Goal: Information Seeking & Learning: Learn about a topic

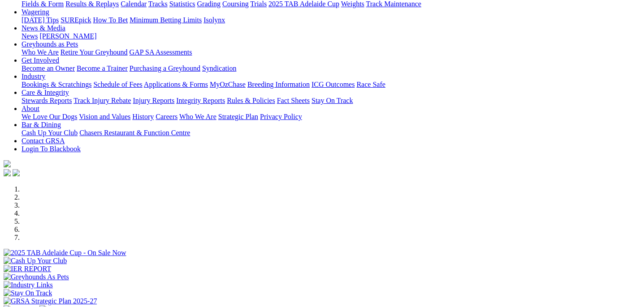
scroll to position [138, 0]
select select "QLD"
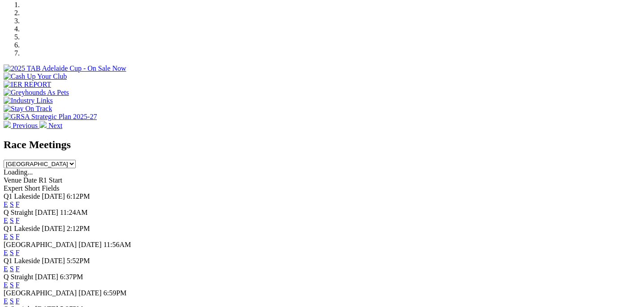
scroll to position [369, 0]
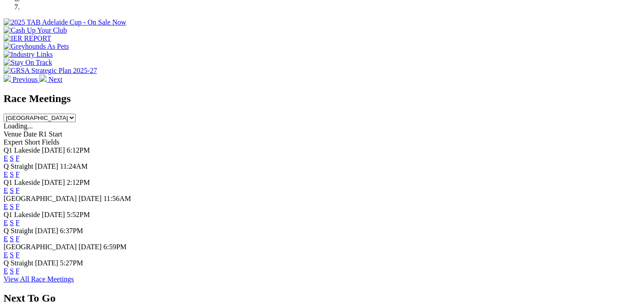
click at [20, 251] on link "F" at bounding box center [18, 255] width 4 height 8
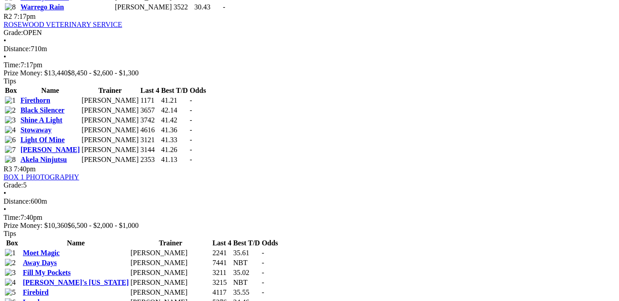
scroll to position [677, 0]
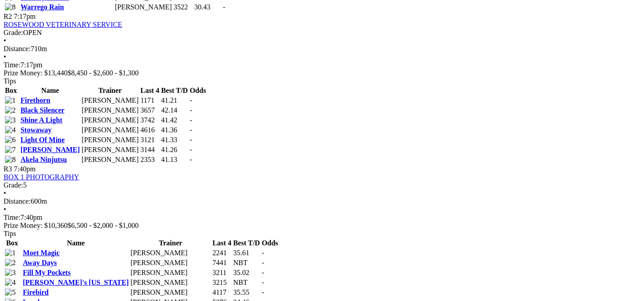
scroll to position [677, 0]
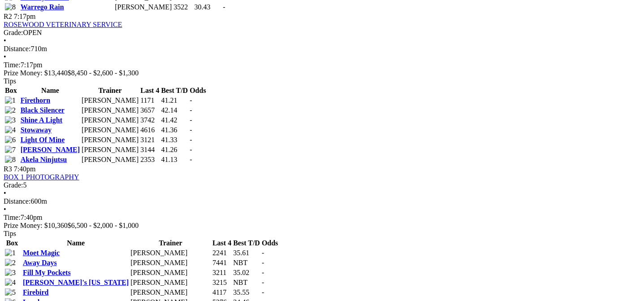
scroll to position [677, 0]
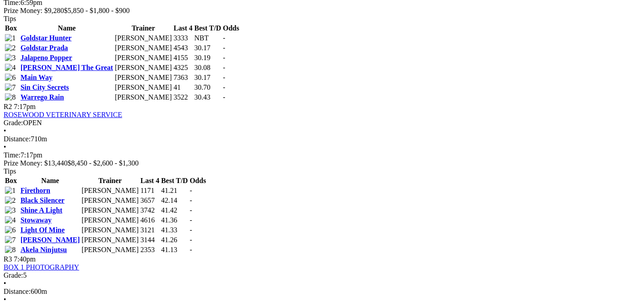
scroll to position [677, 0]
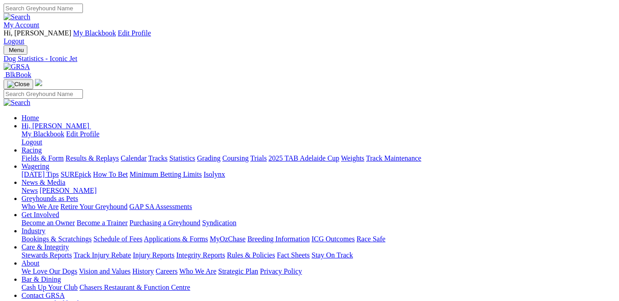
scroll to position [45, 0]
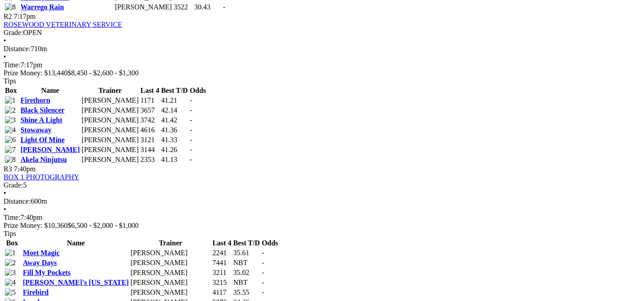
scroll to position [677, 0]
